Goal: Navigation & Orientation: Find specific page/section

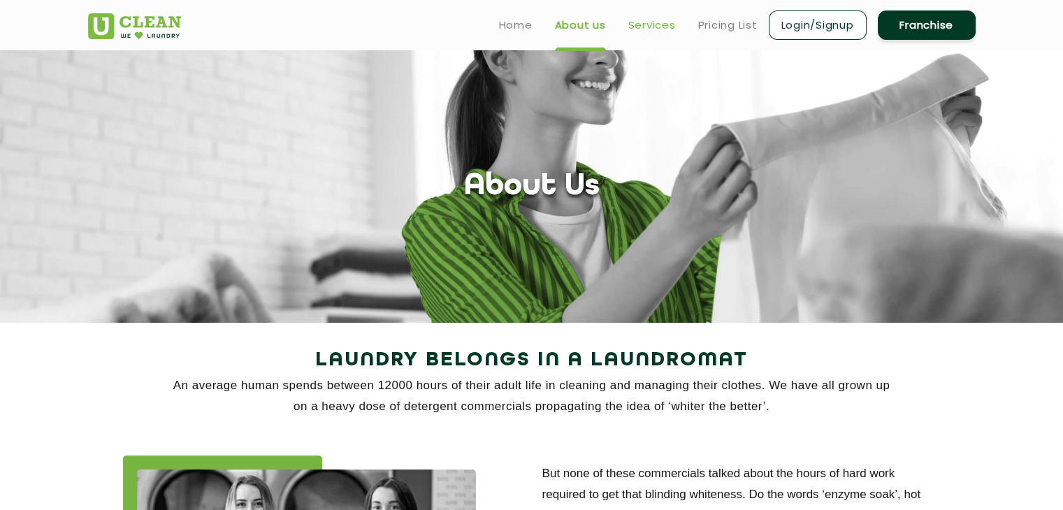
click at [652, 25] on link "Services" at bounding box center [652, 25] width 48 height 17
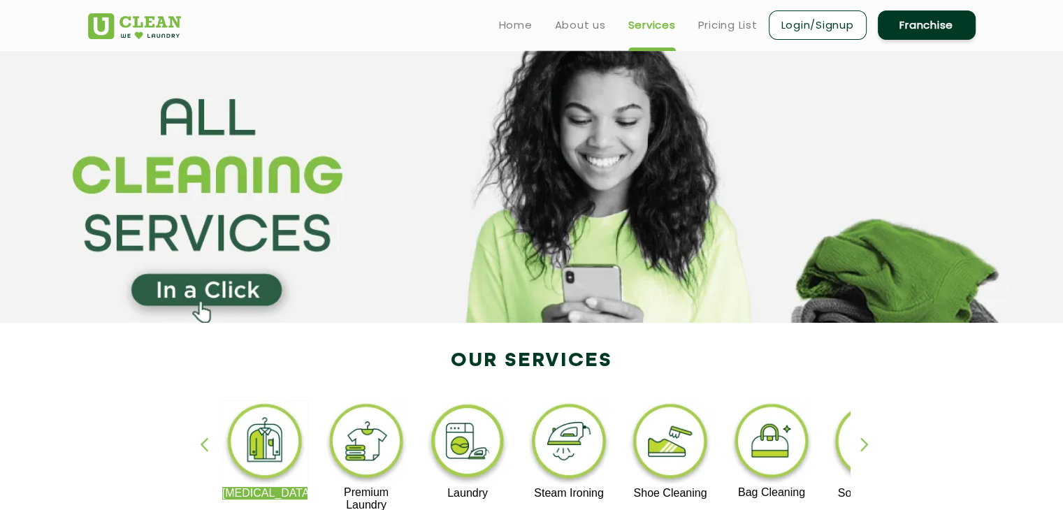
click at [1002, 127] on section at bounding box center [531, 186] width 1063 height 273
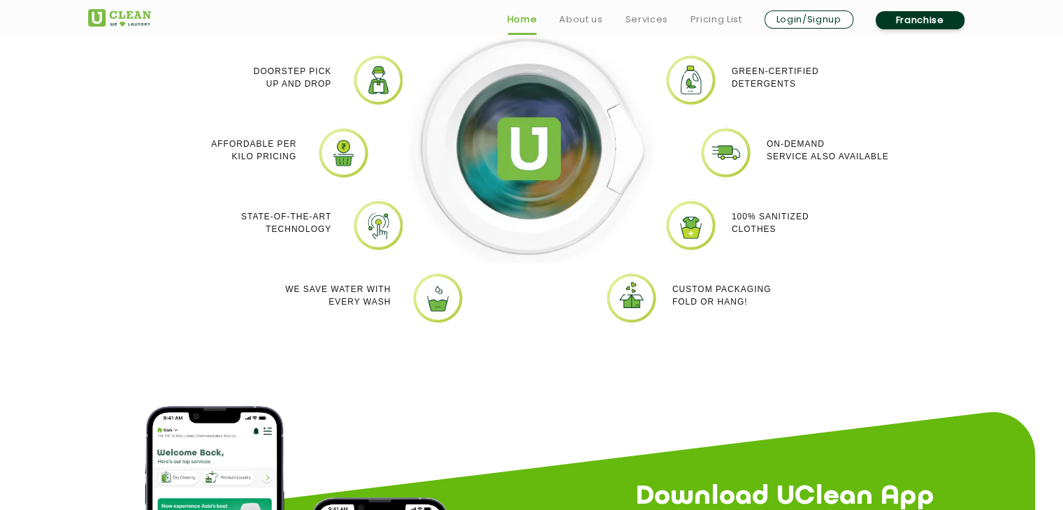
scroll to position [1607, 0]
